Goal: Information Seeking & Learning: Learn about a topic

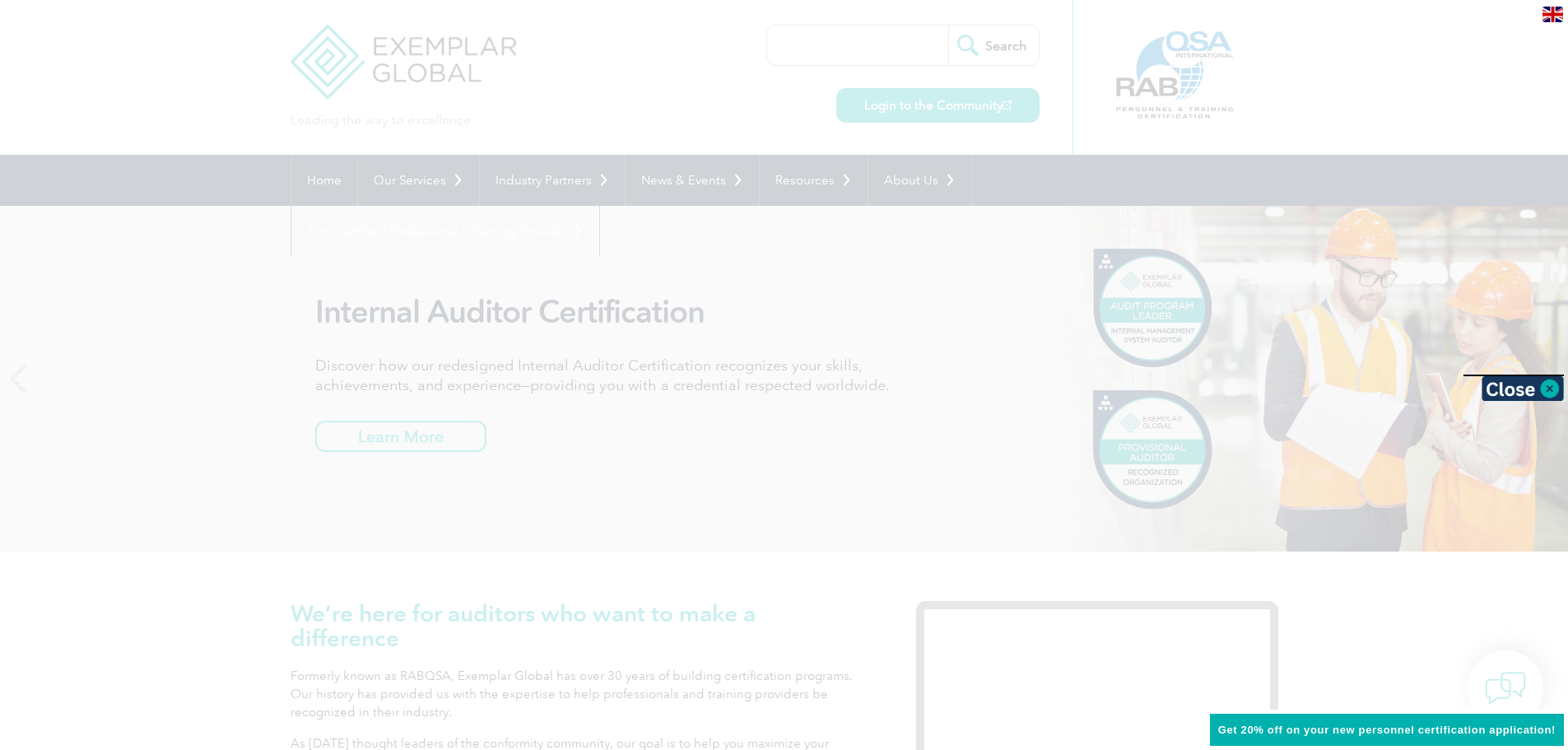
drag, startPoint x: 1578, startPoint y: 100, endPoint x: 1557, endPoint y: 28, distance: 75.0
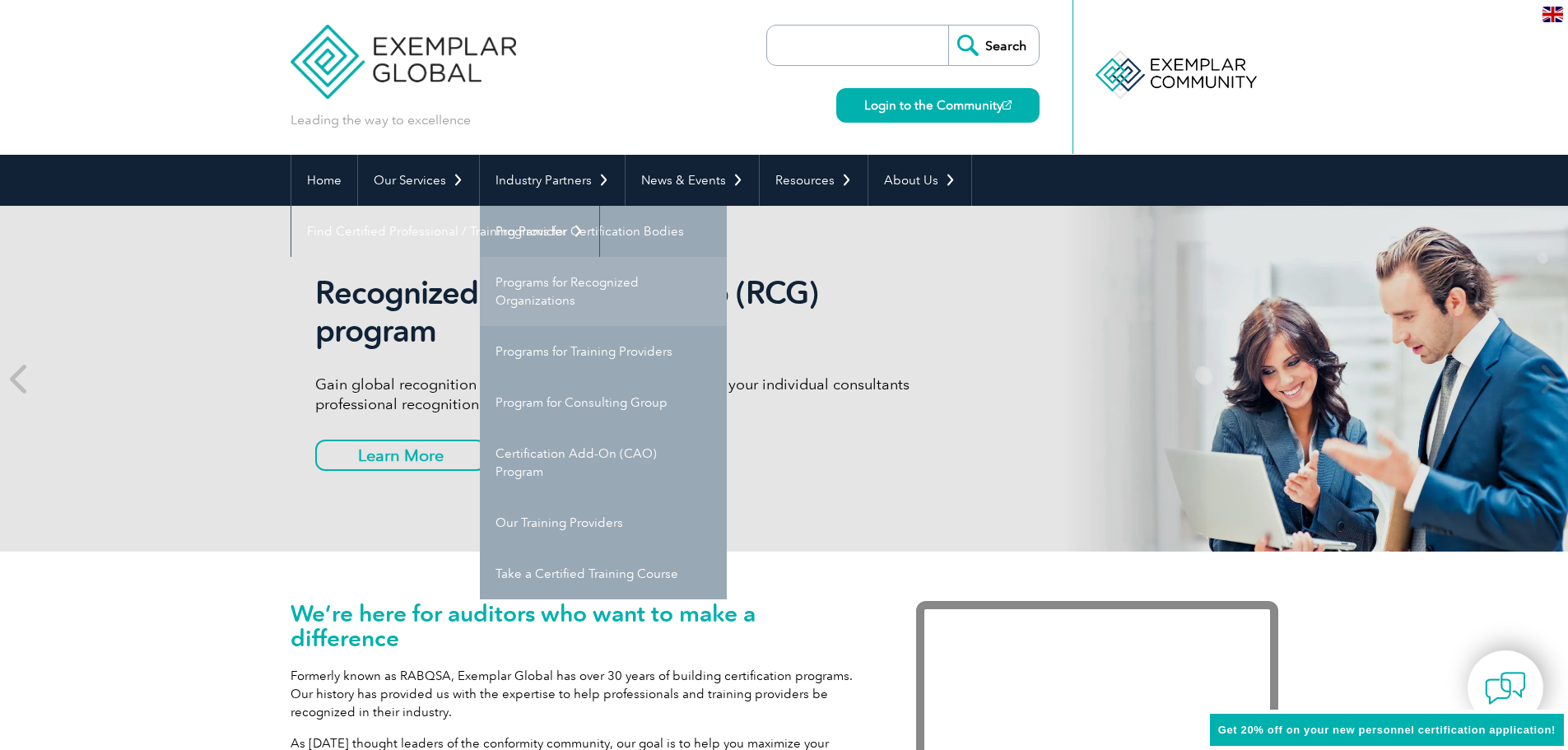
click at [568, 299] on link "Programs for Recognized Organizations" at bounding box center [603, 291] width 247 height 69
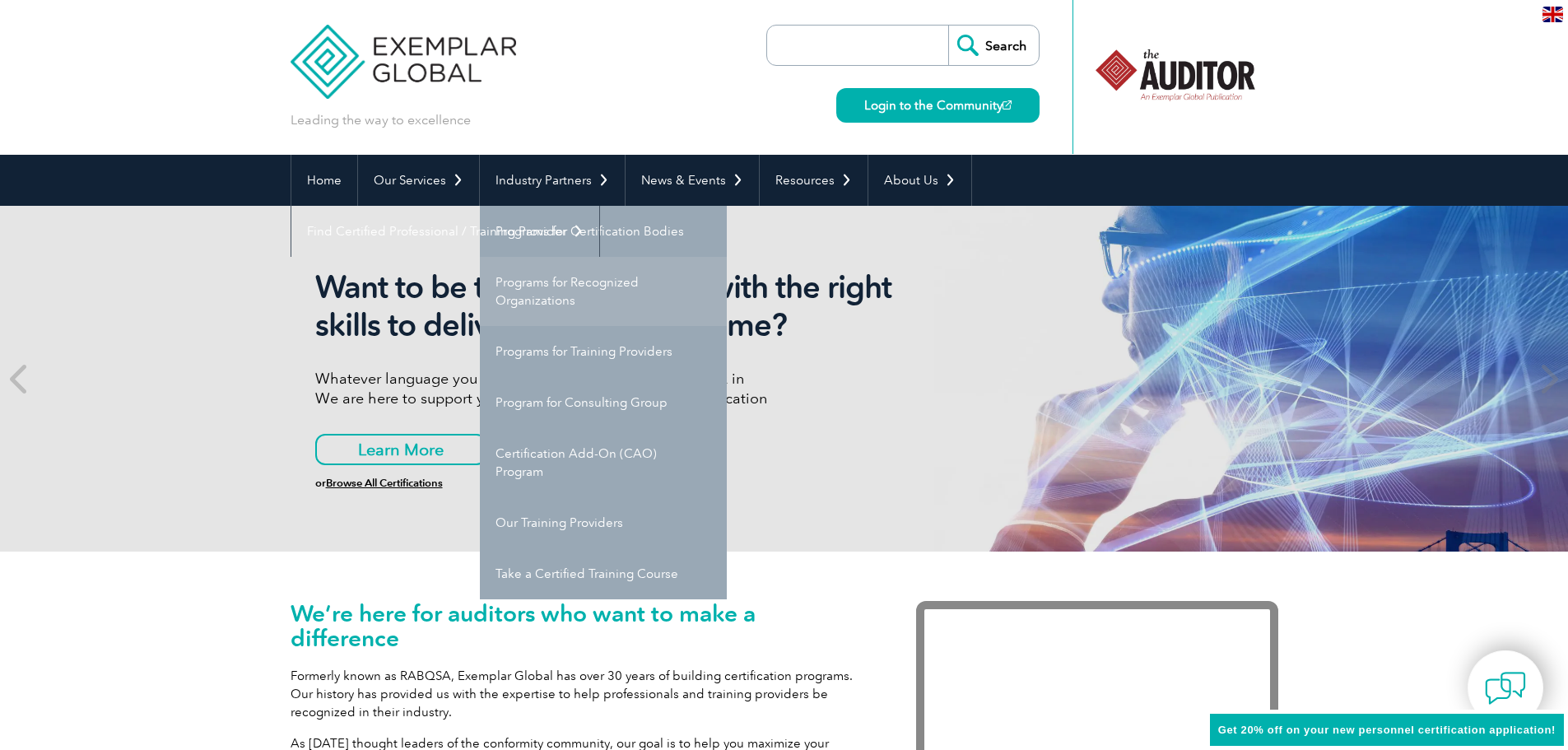
click at [563, 300] on link "Programs for Recognized Organizations" at bounding box center [603, 291] width 247 height 69
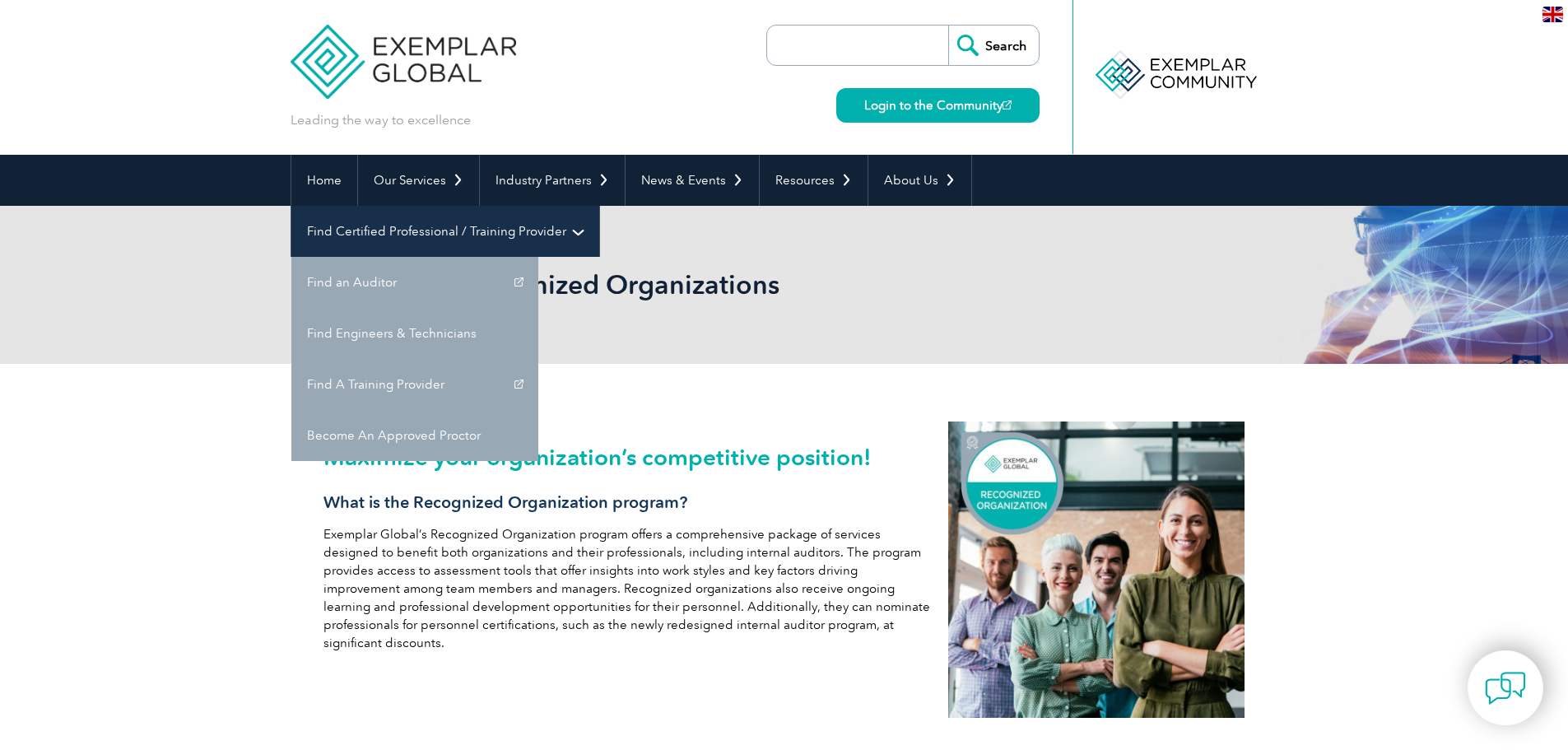
click at [599, 206] on link "Find Certified Professional / Training Provider" at bounding box center [445, 232] width 308 height 51
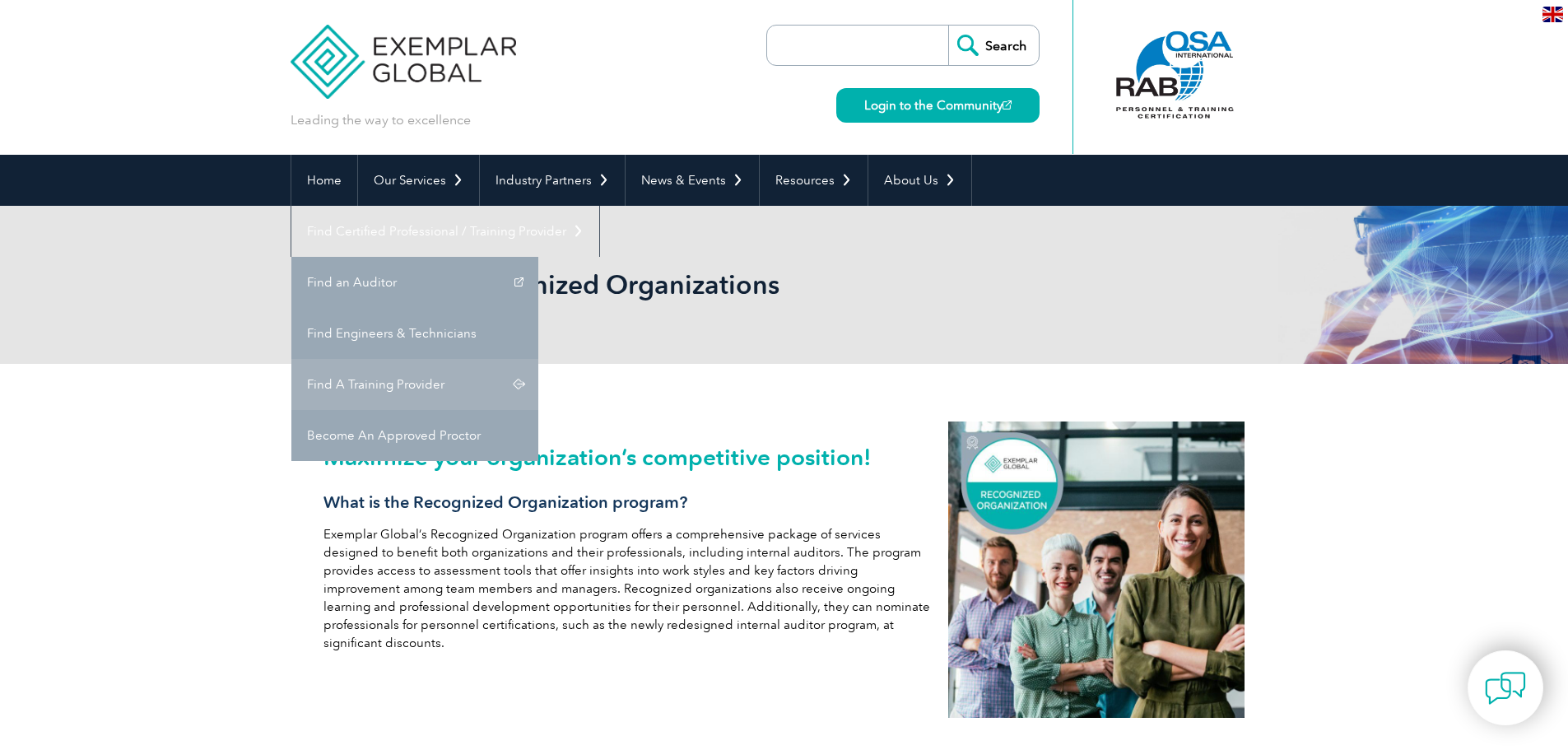
click at [538, 359] on link "Find A Training Provider" at bounding box center [414, 385] width 247 height 51
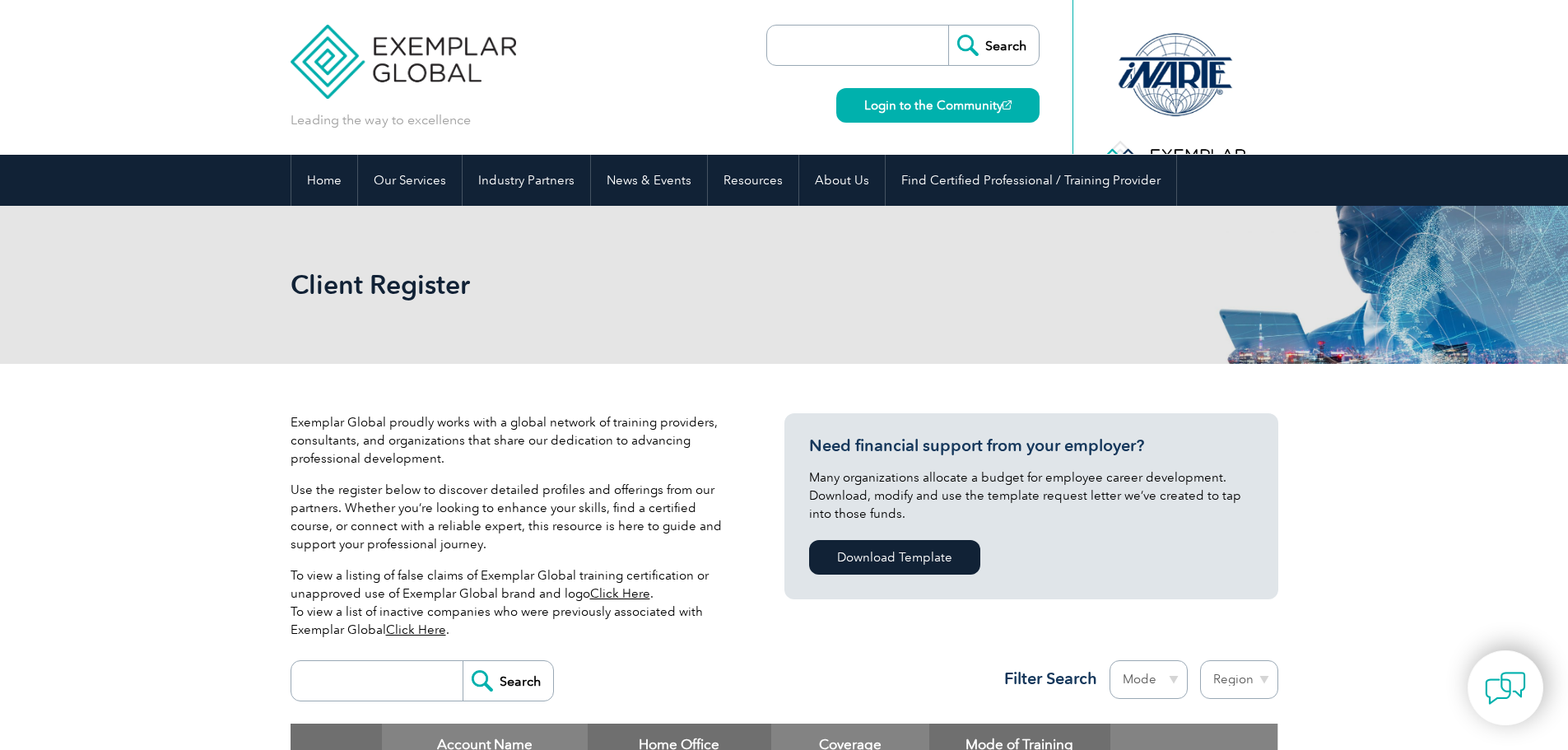
click at [1137, 685] on select "Mode Online In-person Blended" at bounding box center [1148, 679] width 78 height 39
click at [1227, 686] on select "Region Australia Bahrain Bangladesh Brazil Canada Colombia Dominican Republic E…" at bounding box center [1238, 679] width 78 height 39
select select "India"
click at [1200, 660] on select "Region Australia Bahrain Bangladesh Brazil Canada Colombia Dominican Republic E…" at bounding box center [1238, 679] width 78 height 39
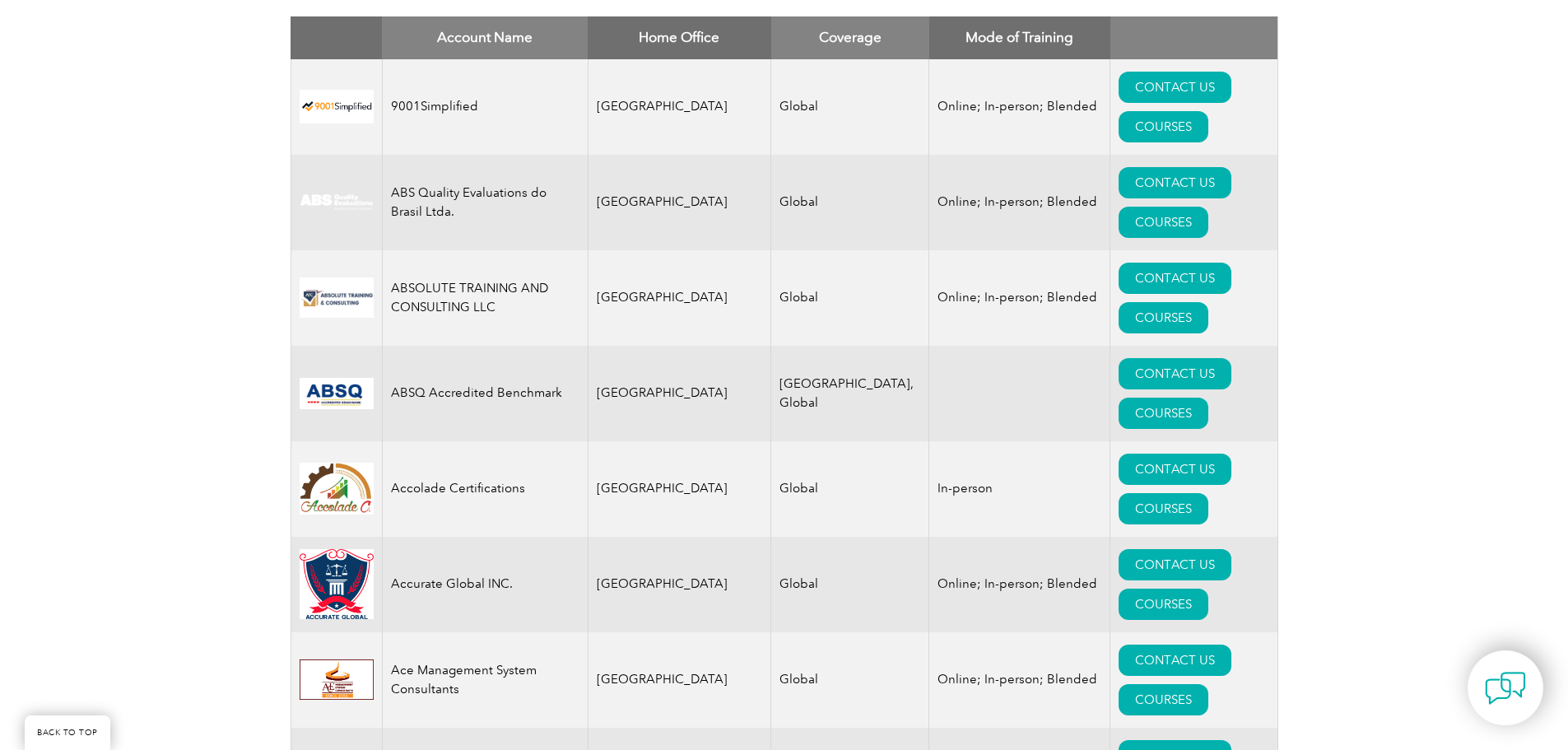
scroll to position [545, 0]
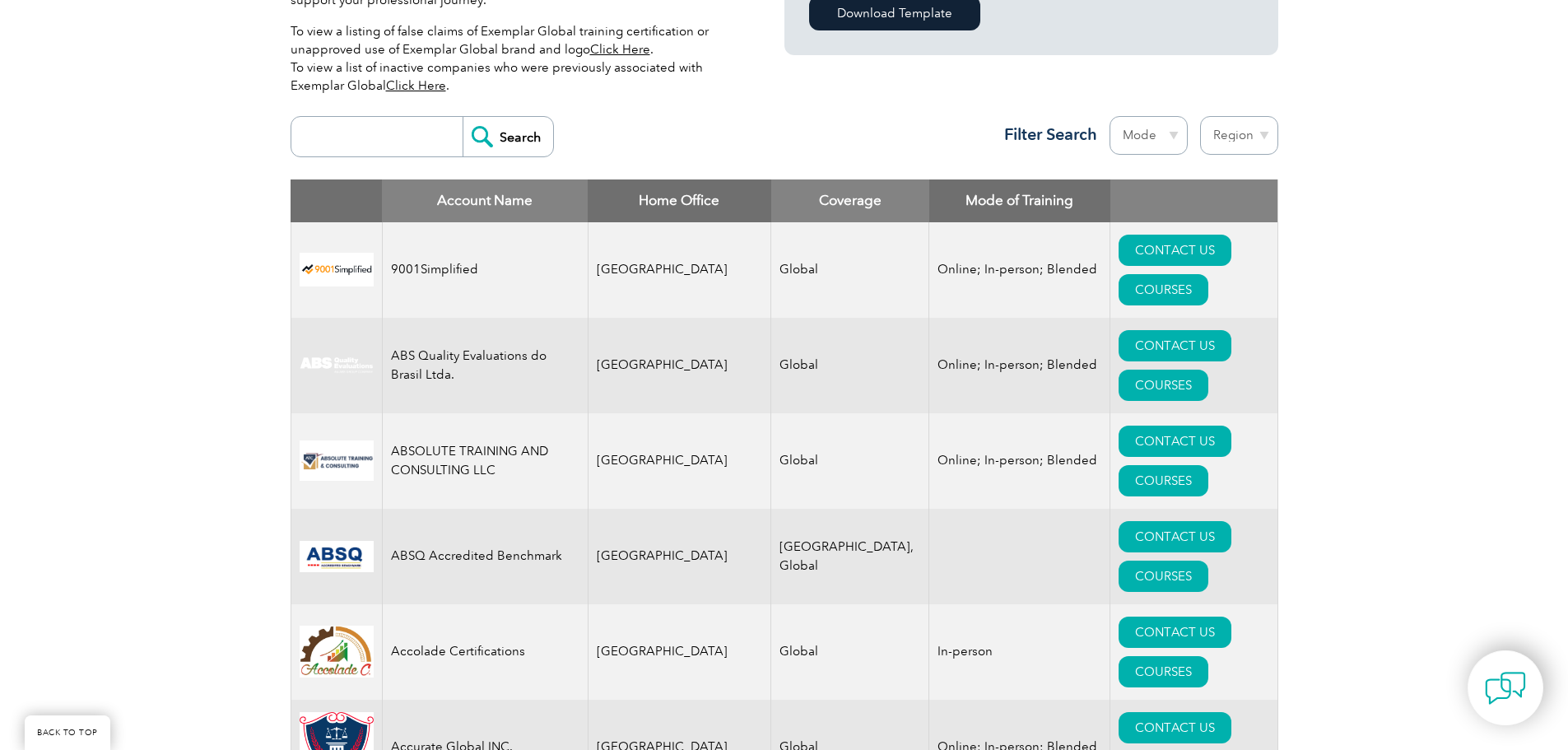
drag, startPoint x: 500, startPoint y: 141, endPoint x: 577, endPoint y: 161, distance: 79.6
click at [501, 141] on input "Search" at bounding box center [508, 137] width 91 height 39
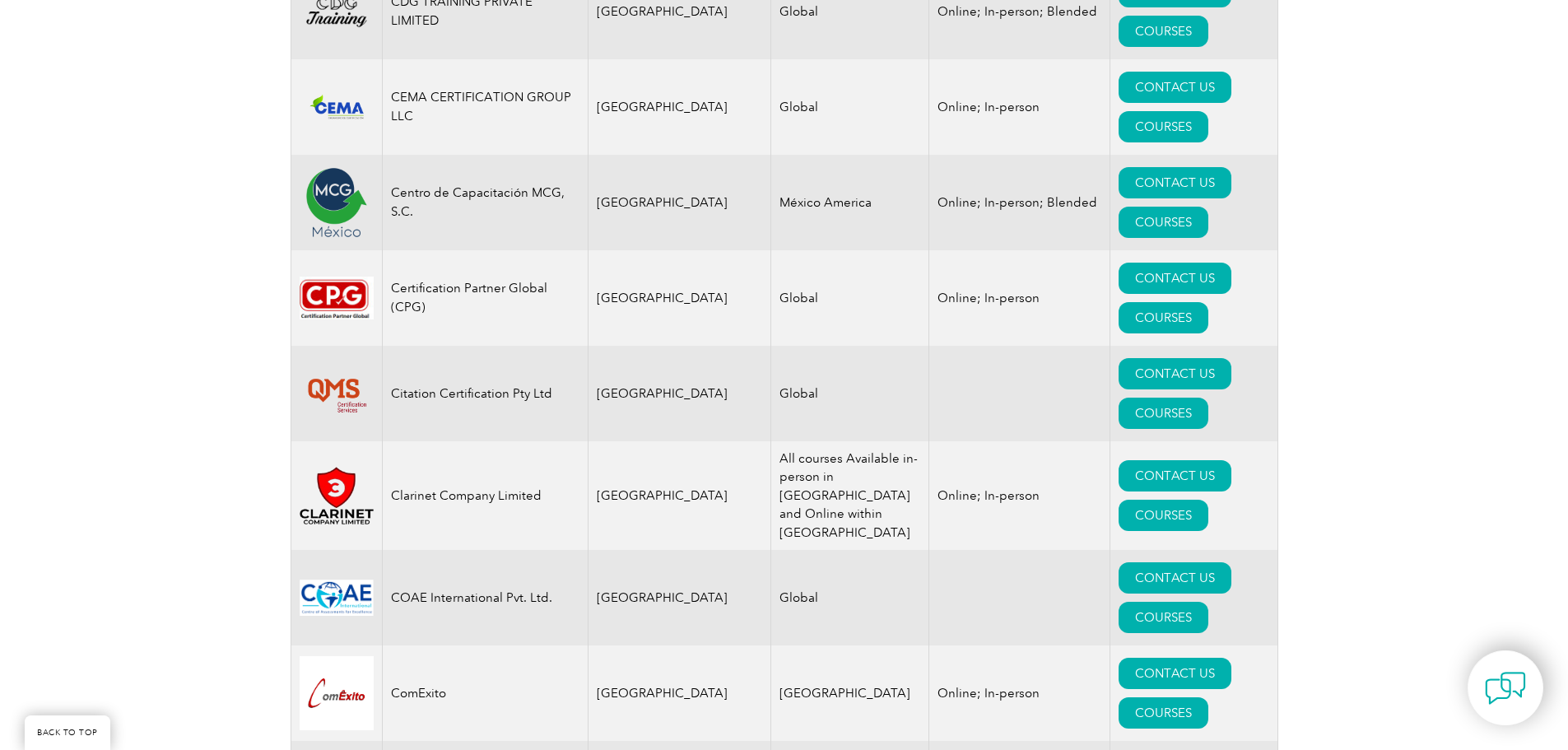
scroll to position [5560, 0]
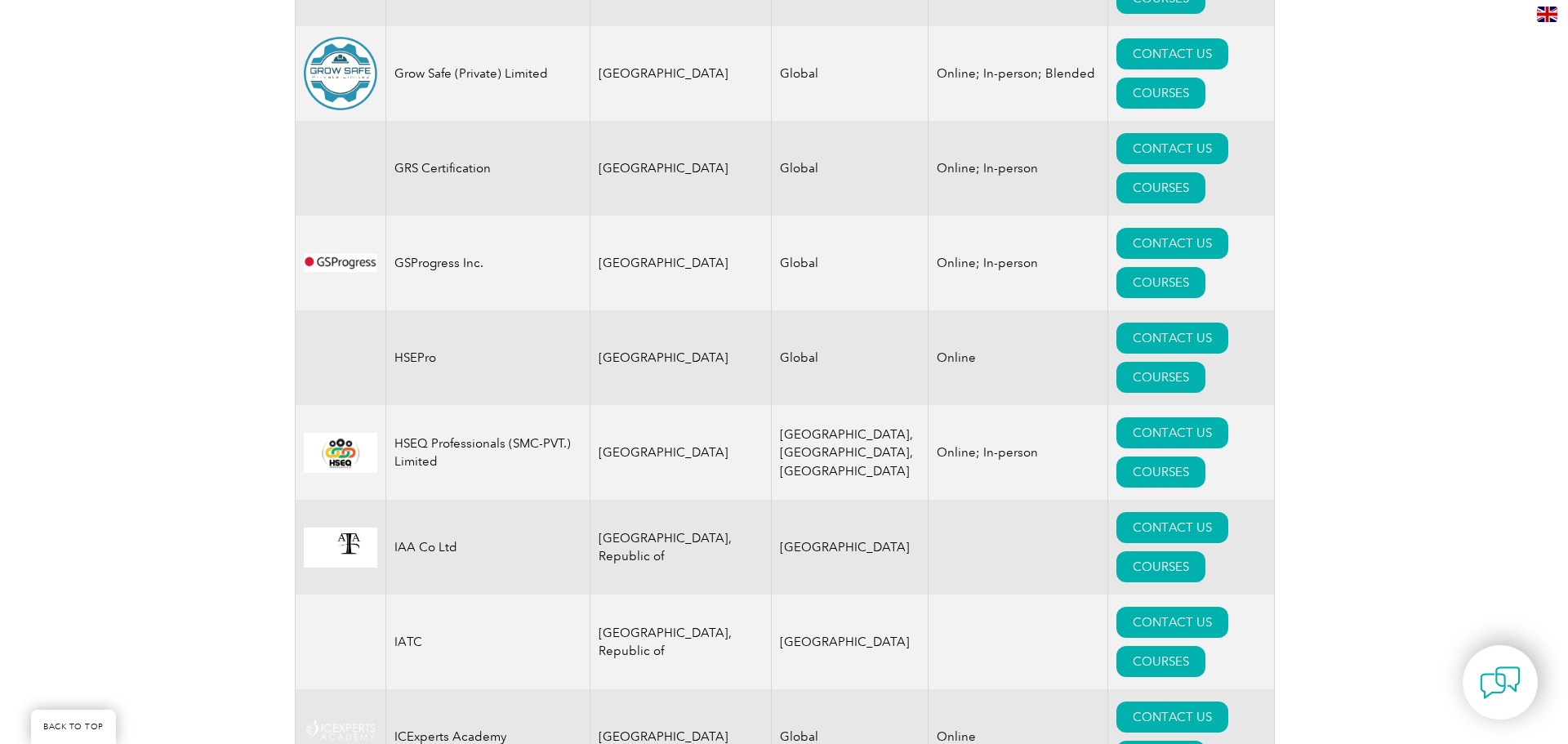
scroll to position [10388, 0]
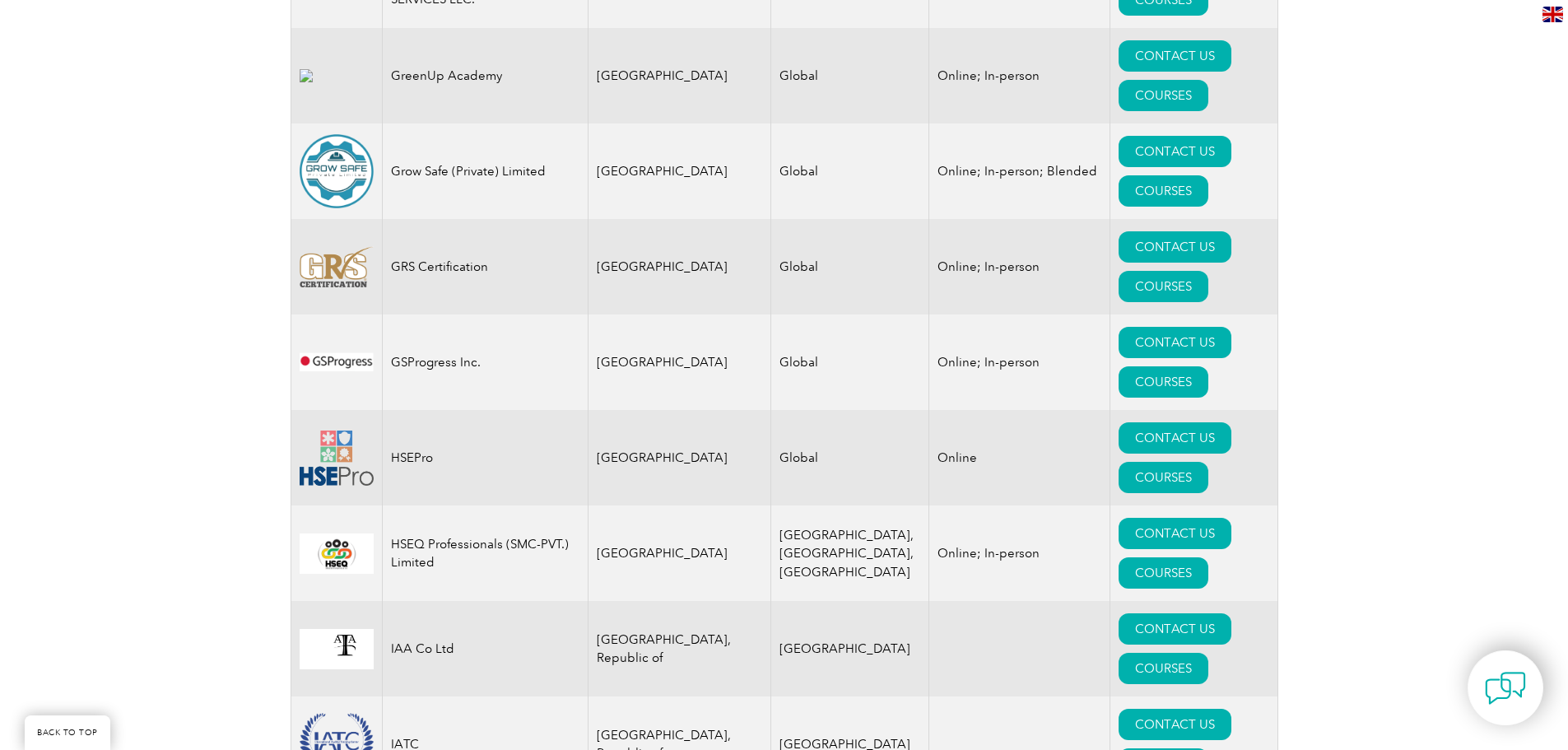
drag, startPoint x: 1574, startPoint y: 96, endPoint x: 1579, endPoint y: 377, distance: 281.0
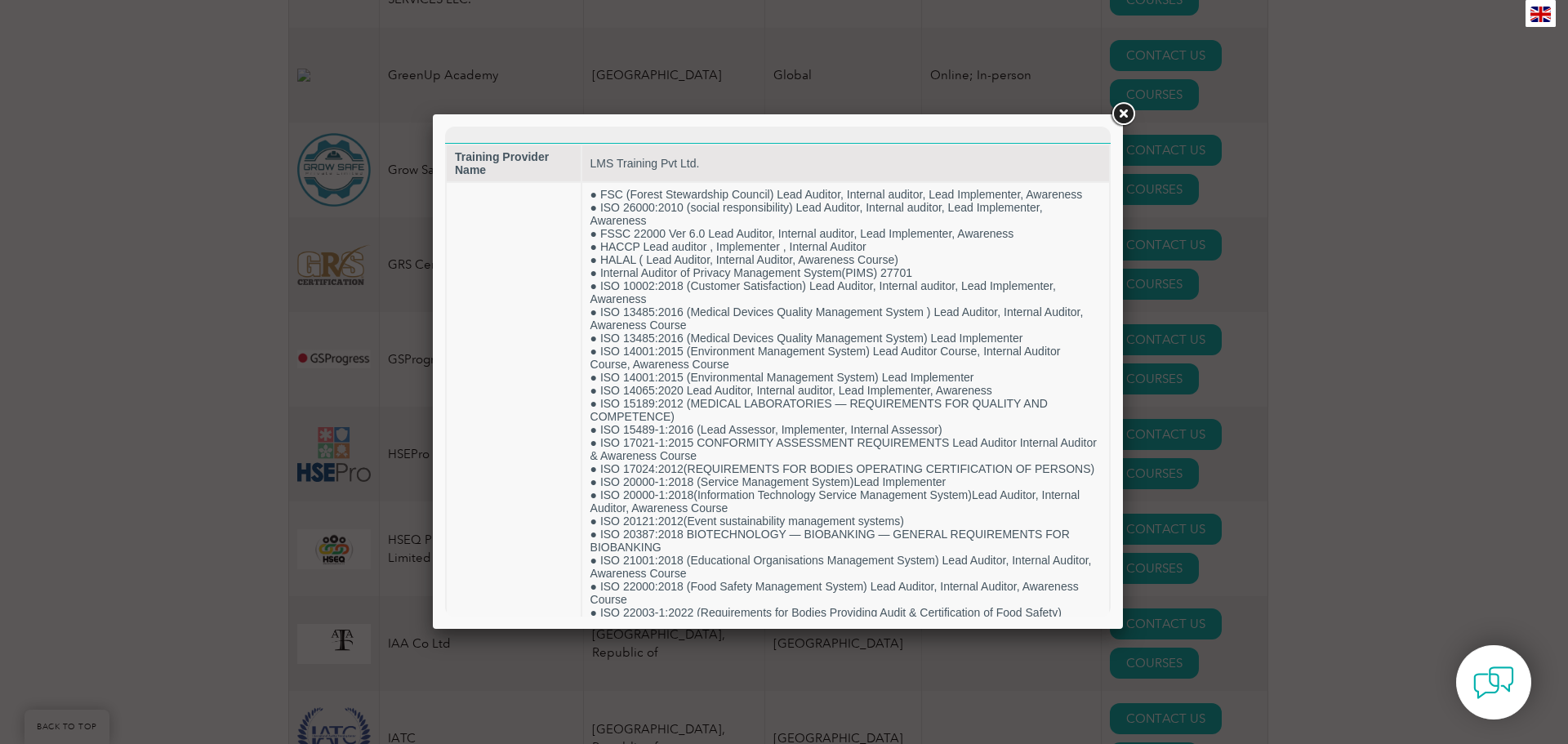
scroll to position [0, 0]
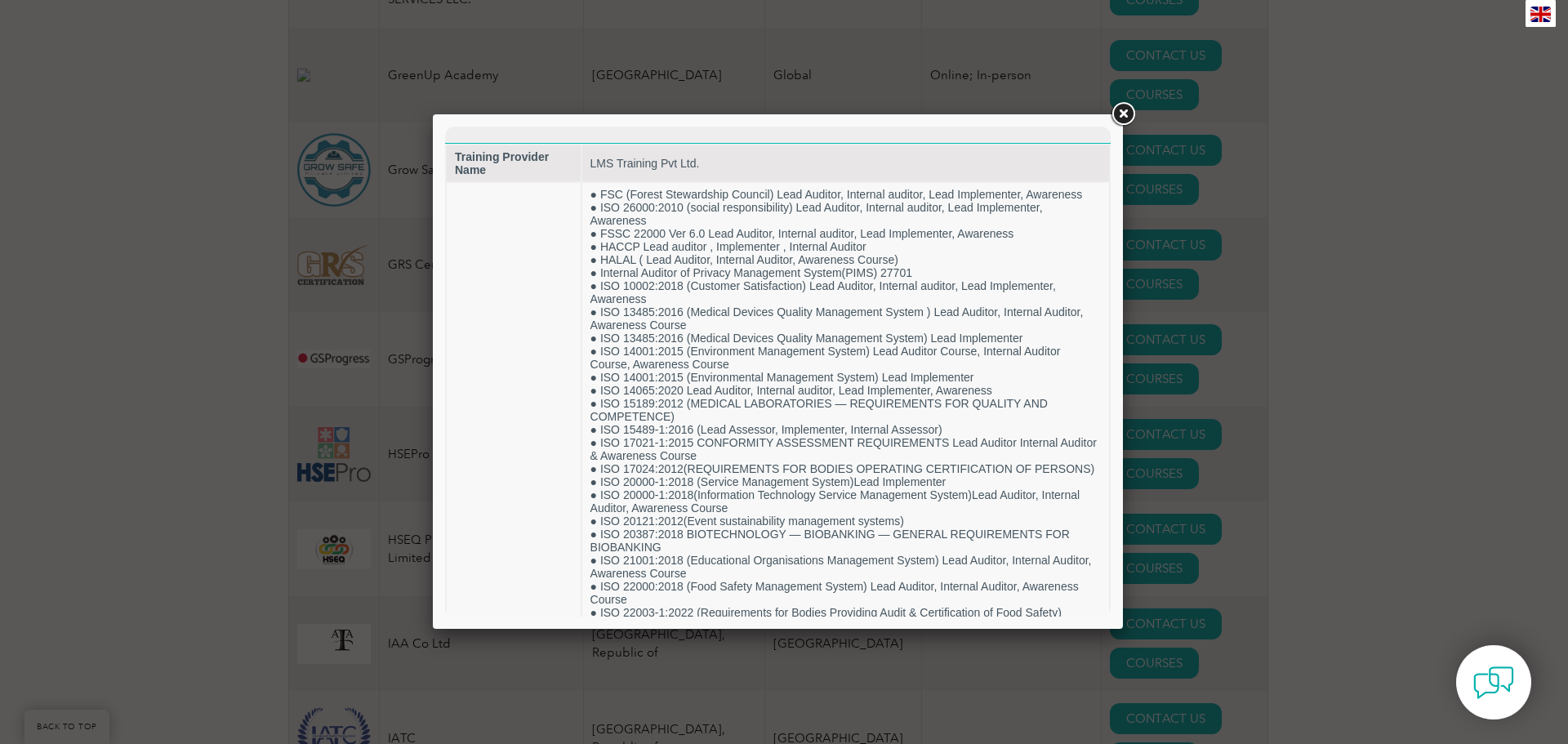
click at [1124, 112] on link at bounding box center [1123, 115] width 29 height 29
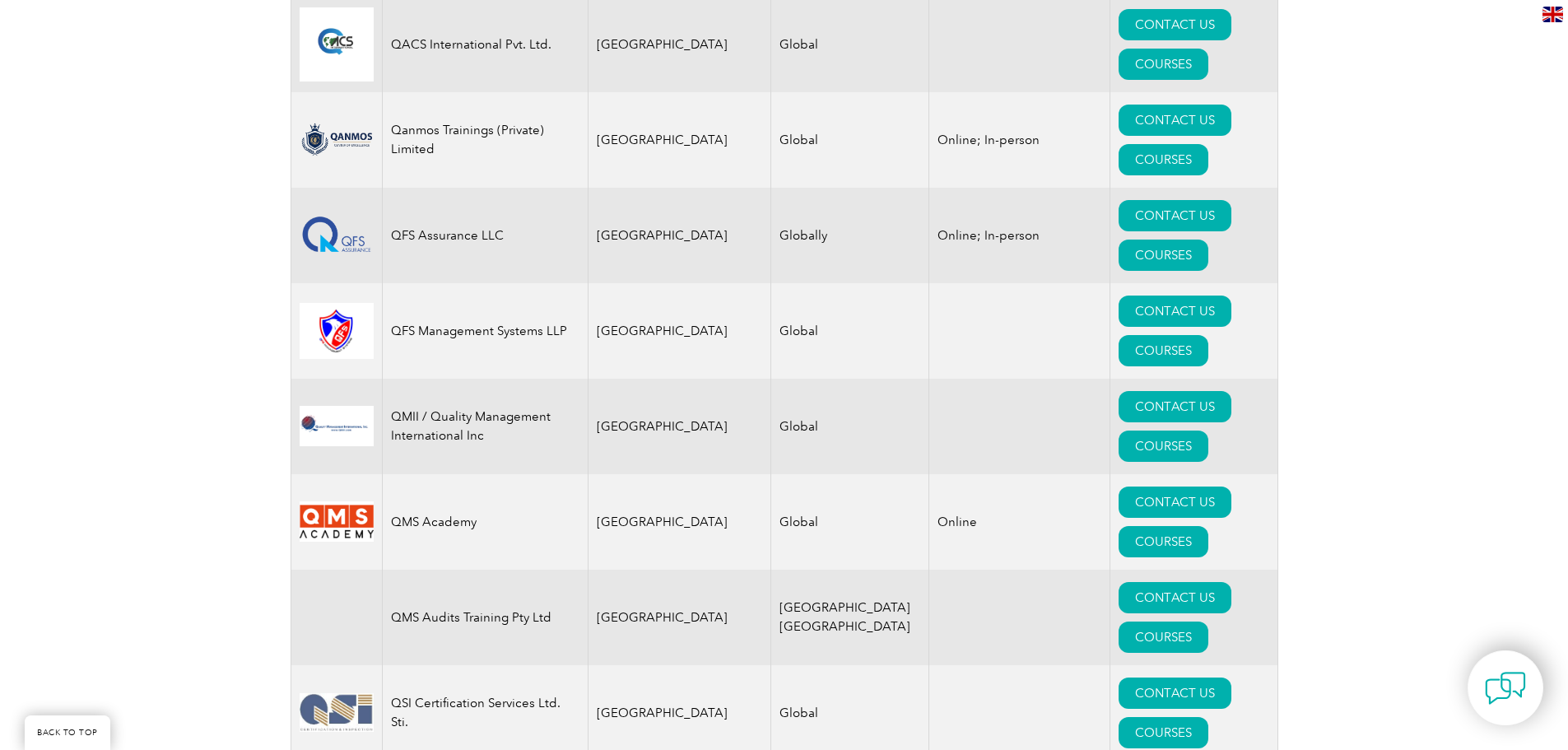
scroll to position [18566, 0]
